Goal: Task Accomplishment & Management: Use online tool/utility

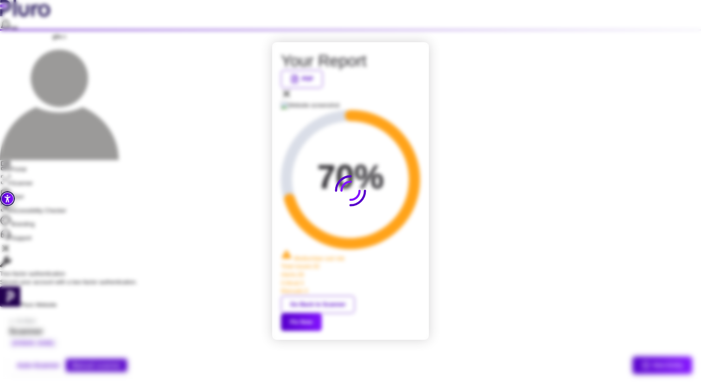
click at [292, 99] on icon at bounding box center [286, 93] width 11 height 11
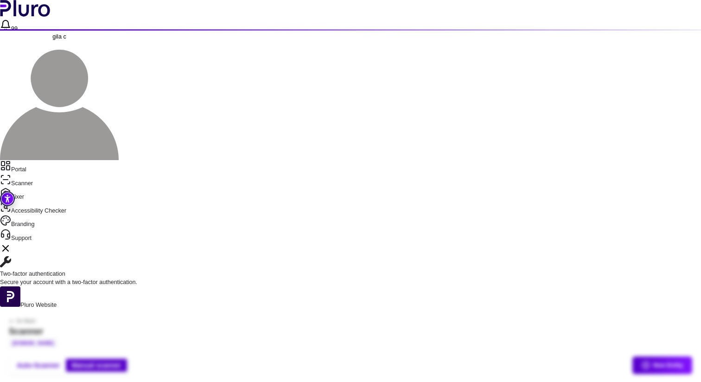
click at [11, 243] on icon "Close Two-factor authentication notification" at bounding box center [5, 248] width 11 height 11
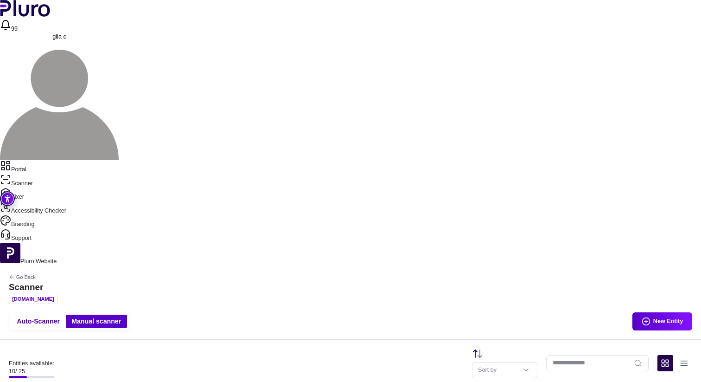
click at [231, 304] on div "Auto-Scanner Manual scanner New Entity" at bounding box center [350, 322] width 701 height 36
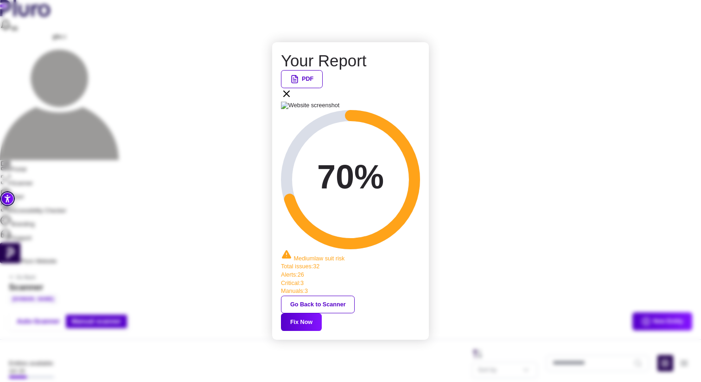
click at [322, 313] on button "Fix Now" at bounding box center [301, 322] width 41 height 18
